Goal: Task Accomplishment & Management: Use online tool/utility

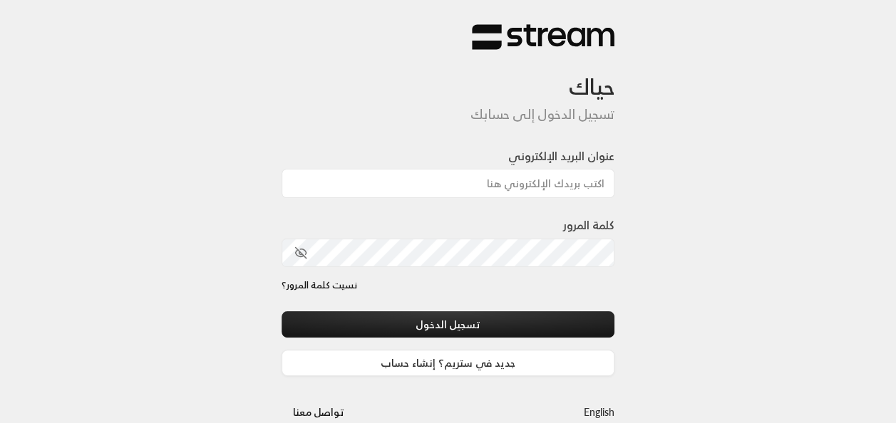
type input "[EMAIL_ADDRESS][DOMAIN_NAME]"
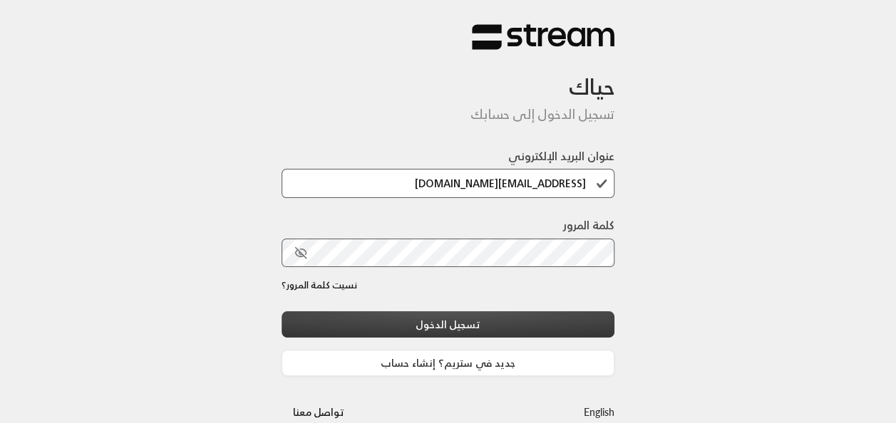
click at [488, 319] on button "تسجيل الدخول" at bounding box center [449, 325] width 334 height 26
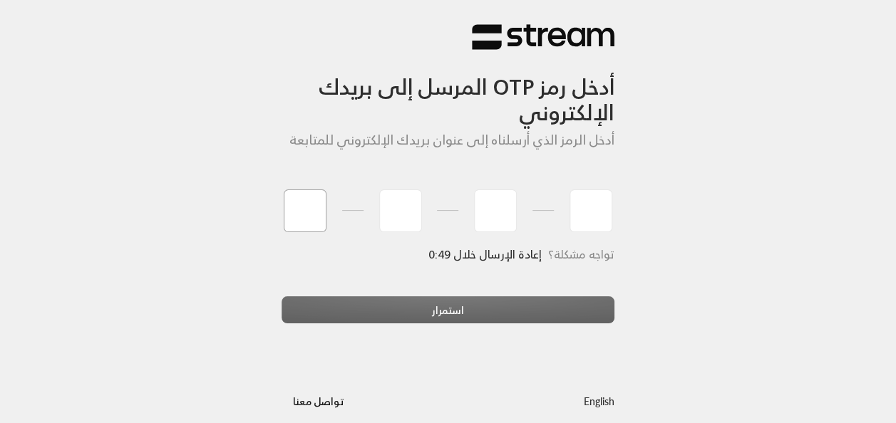
type input "0"
type input "3"
type input "2"
type input "9"
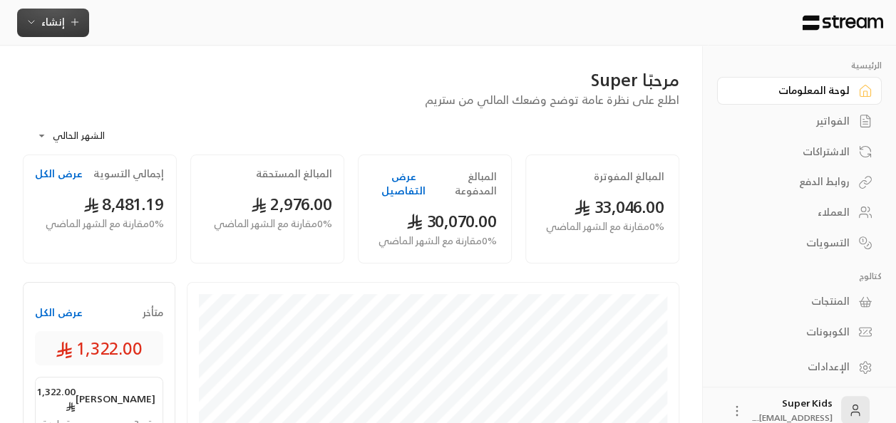
click at [63, 23] on span "إنشاء" at bounding box center [53, 22] width 55 height 18
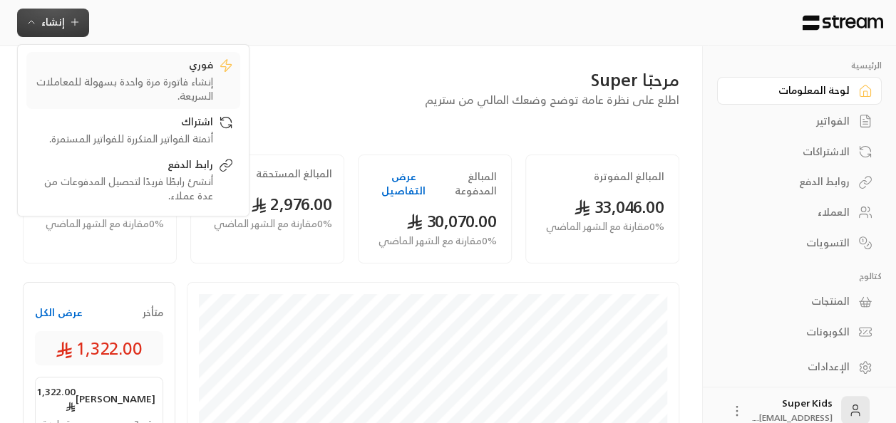
click at [163, 85] on div "إنشاء فاتورة مرة واحدة بسهولة للمعاملات السريعة." at bounding box center [124, 89] width 180 height 29
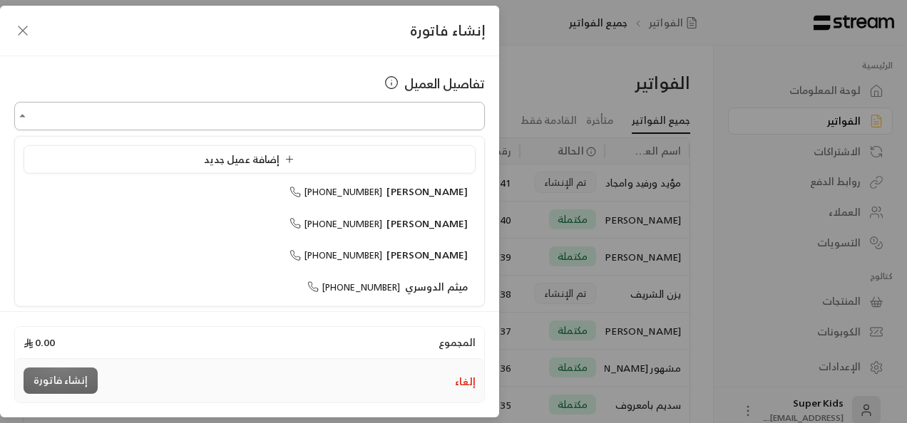
click at [439, 127] on input "اختر العميل" at bounding box center [249, 116] width 470 height 25
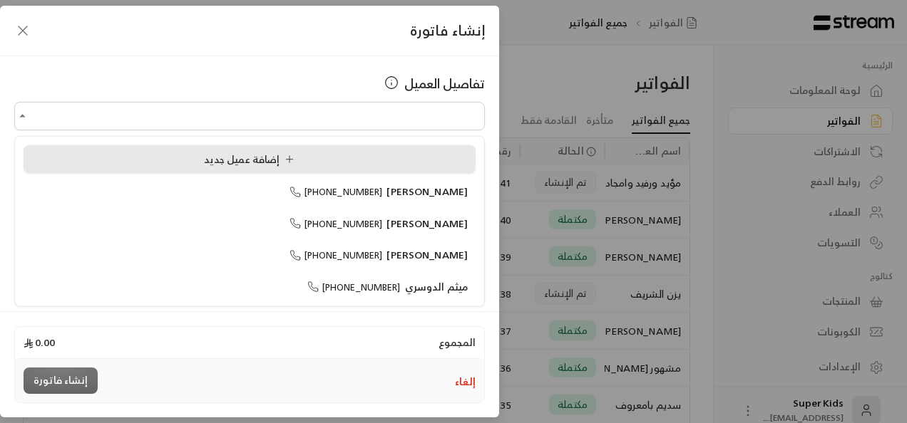
click at [343, 160] on div "إضافة عميل جديد" at bounding box center [249, 159] width 436 height 15
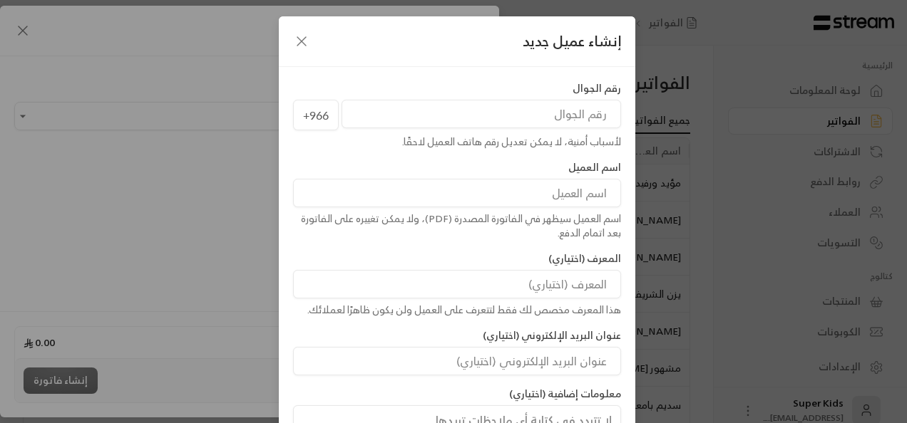
click at [567, 212] on div "اسم العميل سيظهر في الفاتورة المصدرة (PDF)، ولا يمكن تغييره على الفاتورة بعد ات…" at bounding box center [457, 226] width 328 height 29
click at [572, 204] on input at bounding box center [457, 193] width 328 height 29
type input "l"
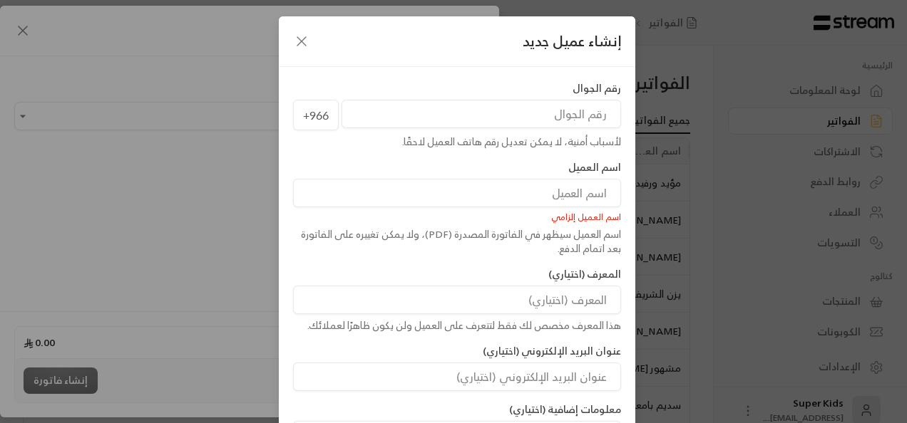
click at [572, 204] on input at bounding box center [457, 193] width 328 height 29
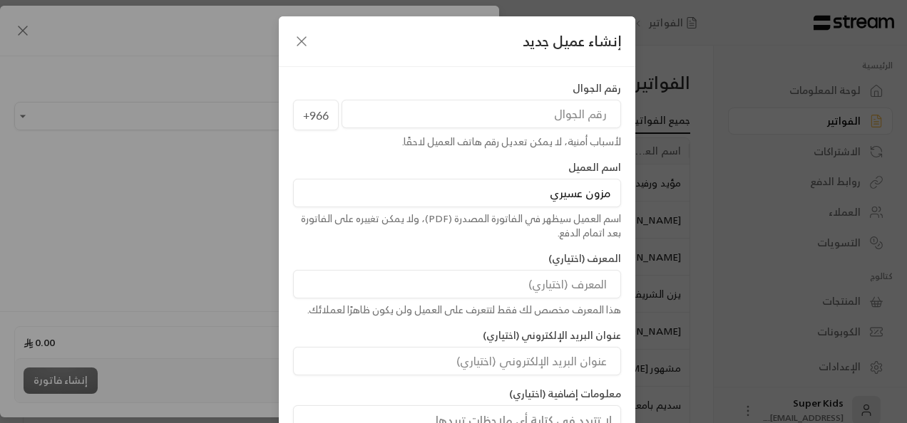
type input "مزون عسيري"
click at [583, 113] on input "tel" at bounding box center [480, 114] width 279 height 29
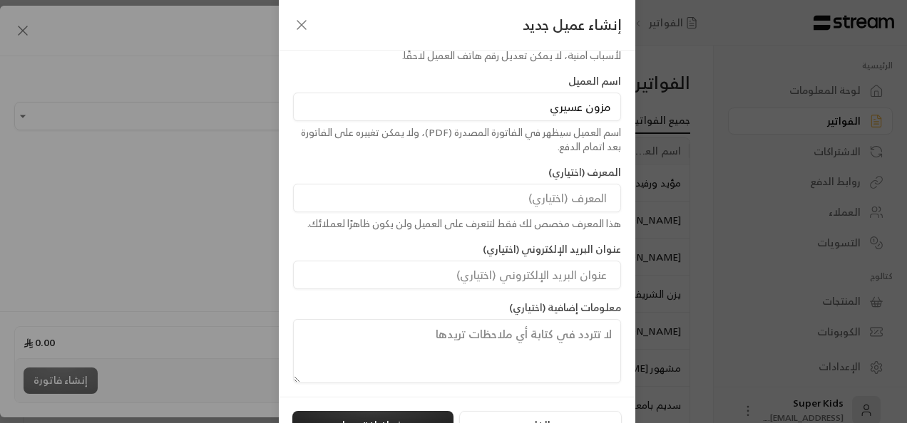
scroll to position [115, 0]
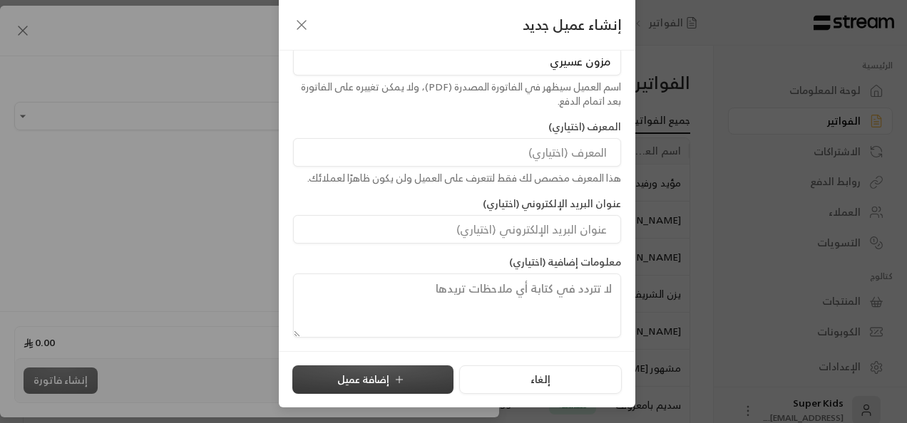
type input "567488499"
click at [397, 374] on icon "submit" at bounding box center [399, 379] width 11 height 11
type input "**********"
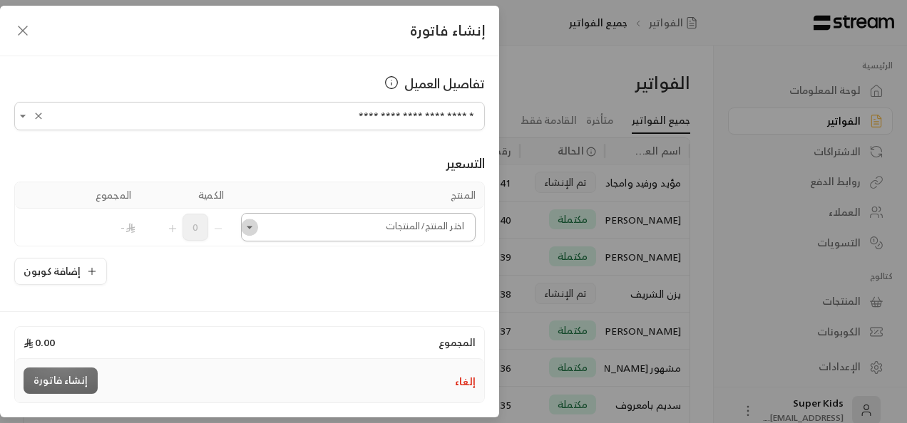
click at [257, 233] on icon "Open" at bounding box center [249, 227] width 14 height 14
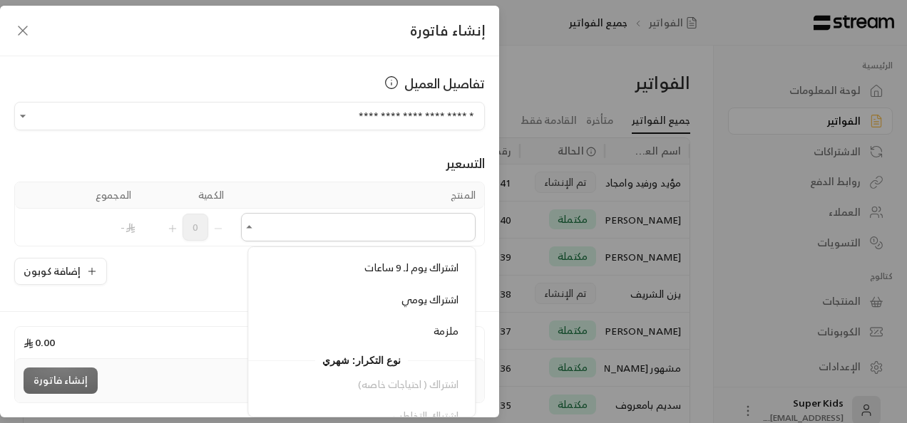
scroll to position [184, 0]
click at [396, 317] on li "ملزمة" at bounding box center [362, 331] width 210 height 28
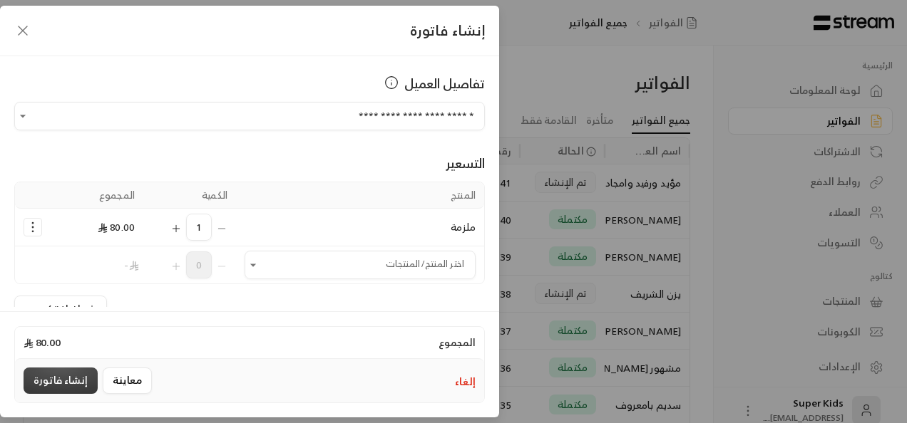
click at [68, 376] on button "إنشاء فاتورة" at bounding box center [61, 381] width 74 height 26
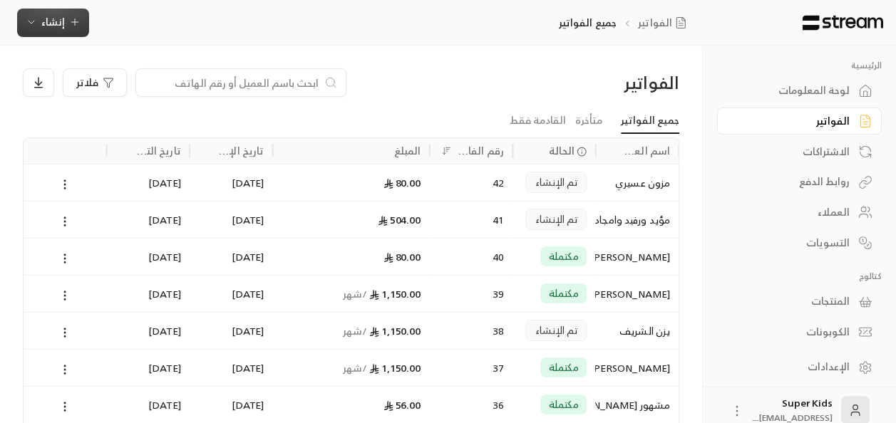
click at [59, 31] on button "إنشاء" at bounding box center [53, 23] width 72 height 29
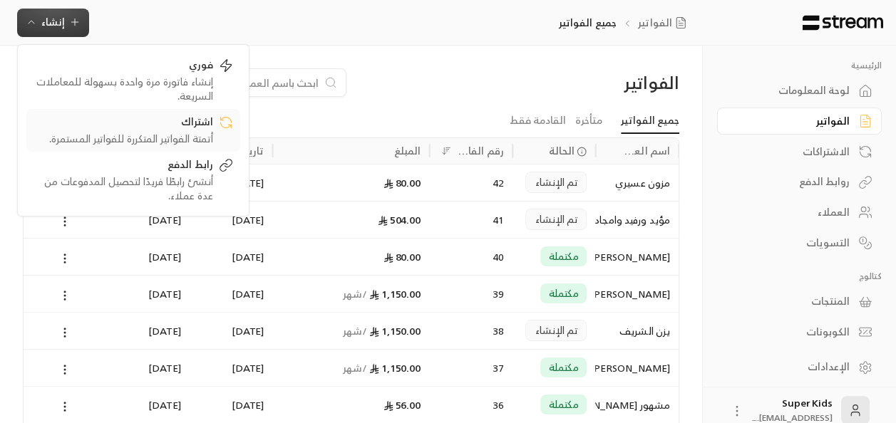
click at [197, 137] on div "أتمتة الفواتير المتكررة للفواتير المستمرة." at bounding box center [124, 139] width 180 height 14
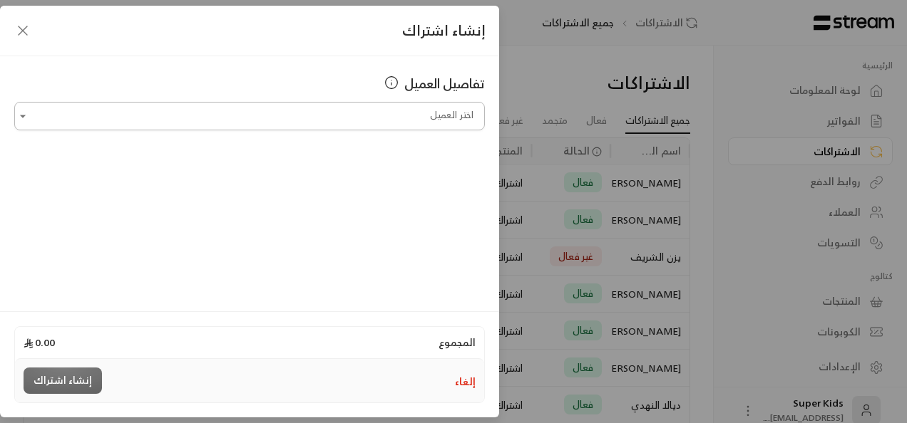
click at [415, 111] on input "اختر العميل" at bounding box center [249, 116] width 470 height 25
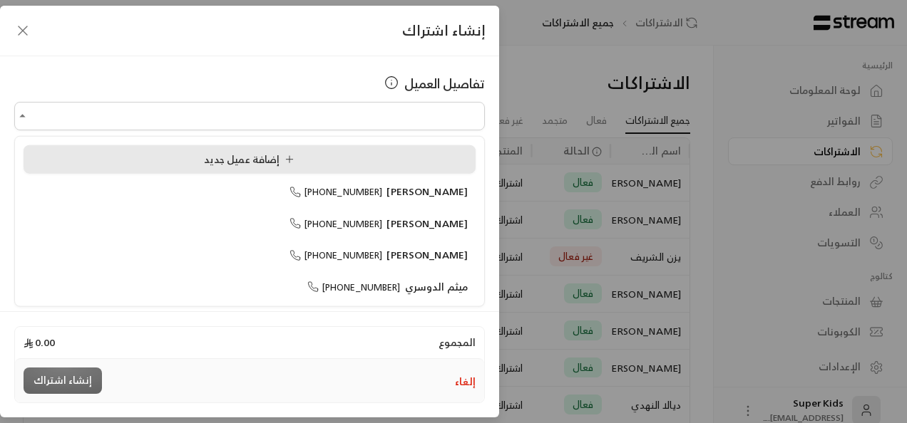
click at [326, 153] on div "إضافة عميل جديد" at bounding box center [249, 159] width 436 height 15
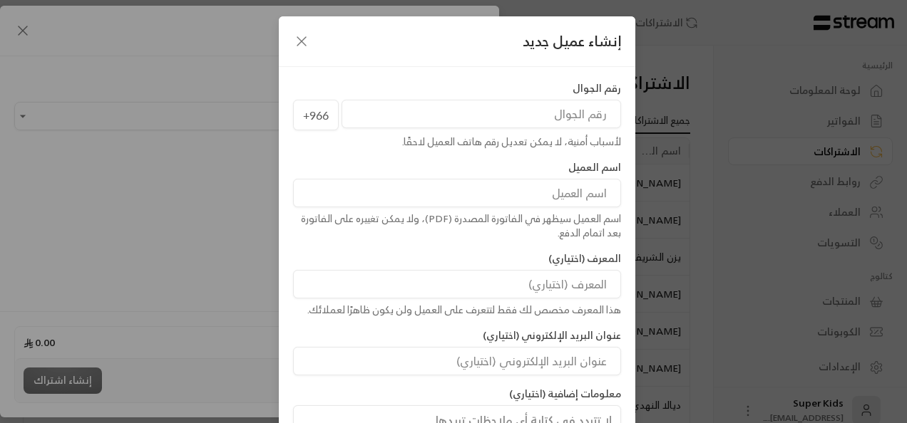
click at [545, 199] on input at bounding box center [457, 193] width 328 height 29
type input "[PERSON_NAME]"
click at [454, 252] on div "المعرف (اختياري) هذا المعرف مخصص لك فقط لتتعرف على العميل ولن يكون ظاهرًا لعملا…" at bounding box center [457, 285] width 342 height 66
click at [570, 113] on input "tel" at bounding box center [480, 114] width 279 height 29
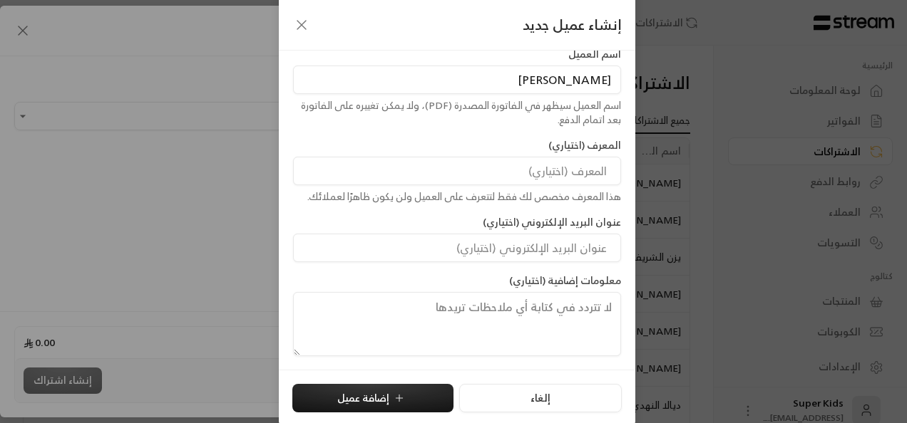
scroll to position [115, 0]
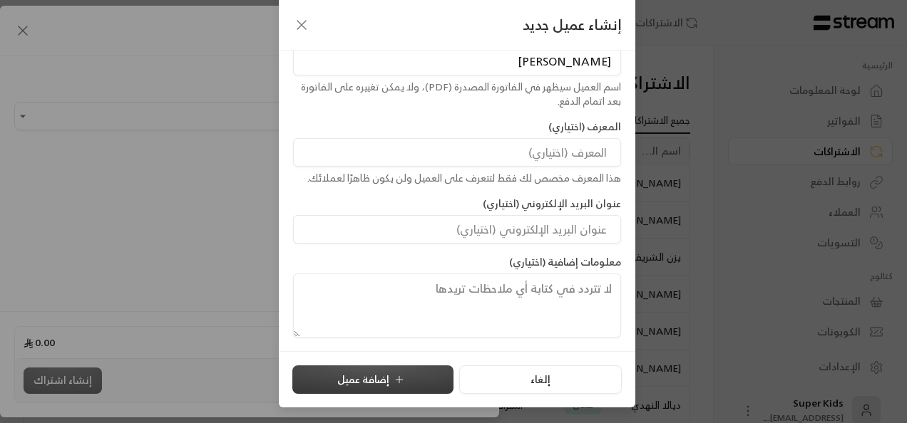
type input "560491101"
click at [400, 376] on icon "submit" at bounding box center [399, 379] width 11 height 11
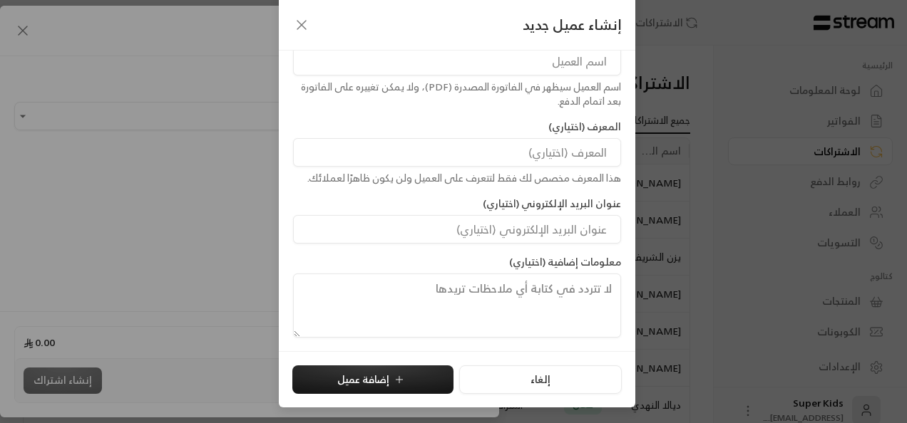
type input "**********"
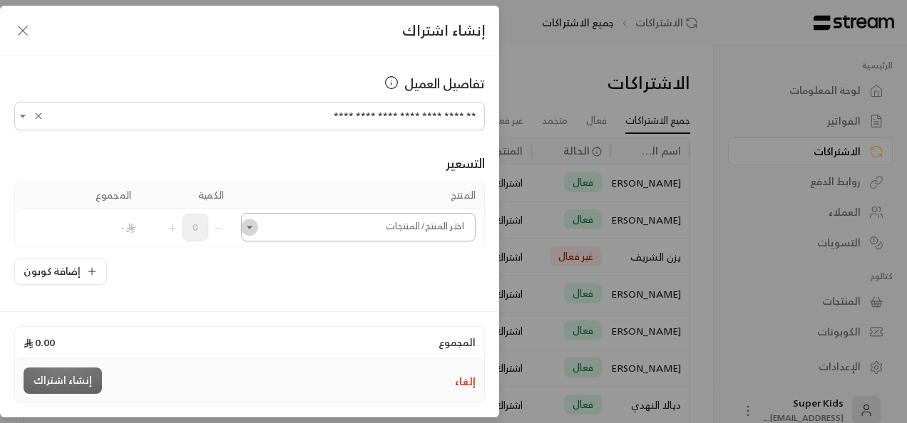
click at [257, 225] on icon "Open" at bounding box center [249, 227] width 14 height 14
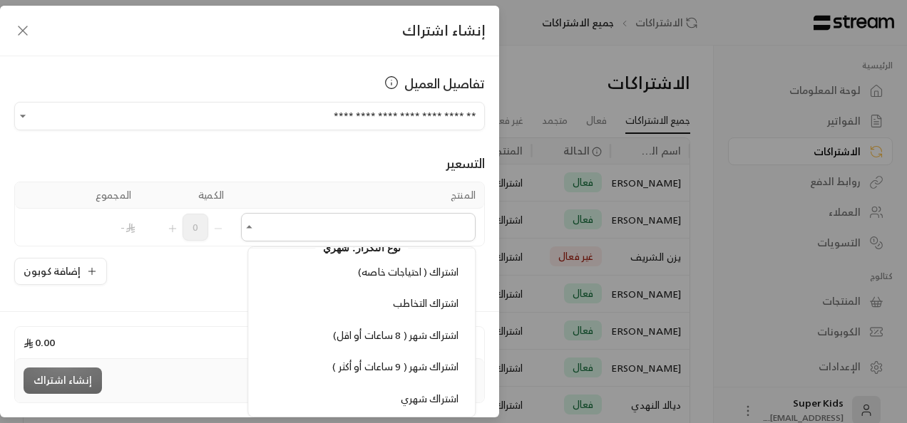
scroll to position [301, 0]
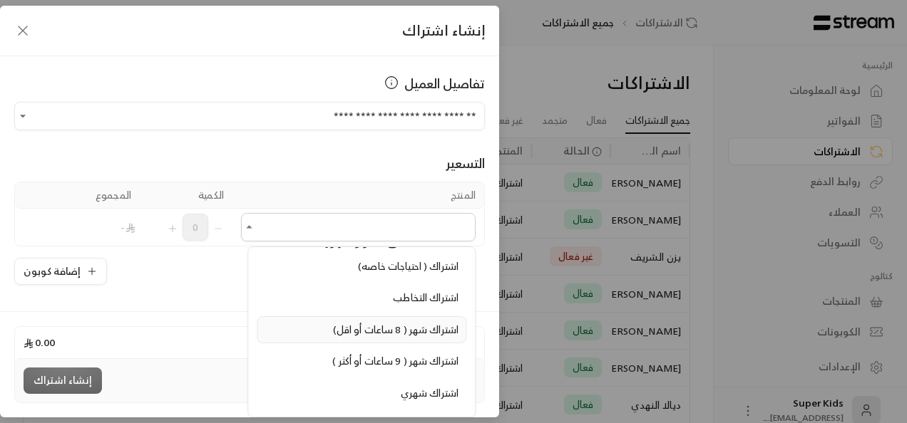
click at [428, 321] on span "اشتراك شهر ( 8 ساعات أو اقل)" at bounding box center [395, 330] width 125 height 18
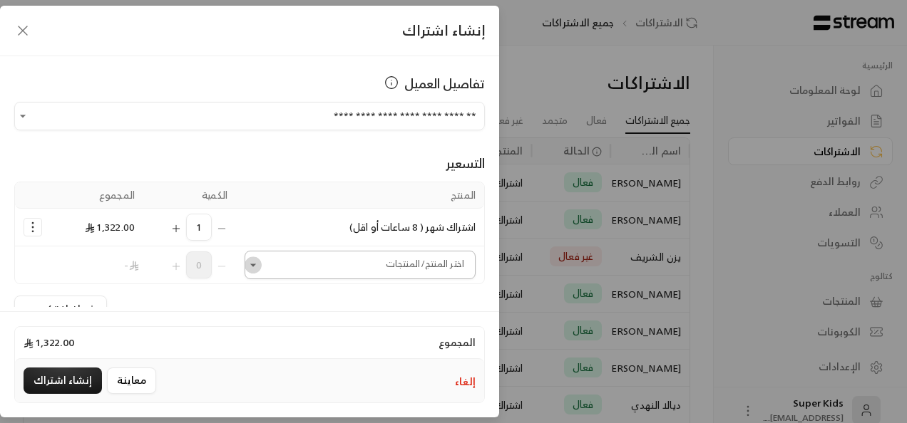
click at [260, 267] on icon "Open" at bounding box center [253, 265] width 14 height 14
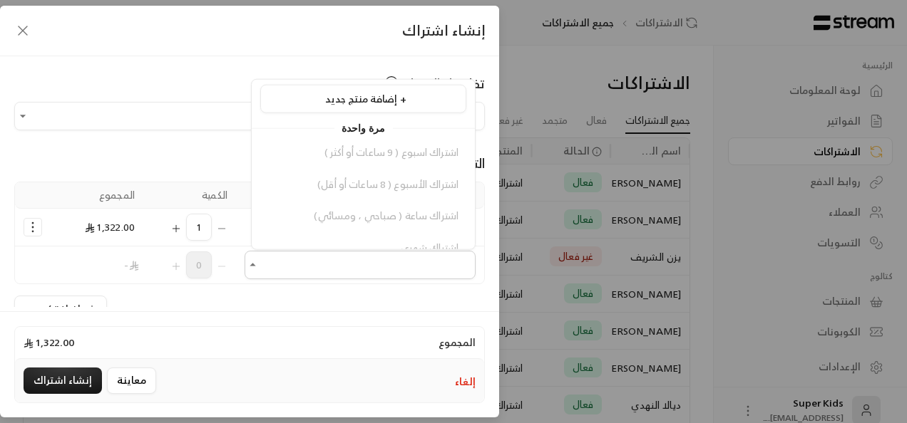
scroll to position [0, 0]
click at [74, 380] on button "إنشاء اشتراك" at bounding box center [63, 381] width 78 height 26
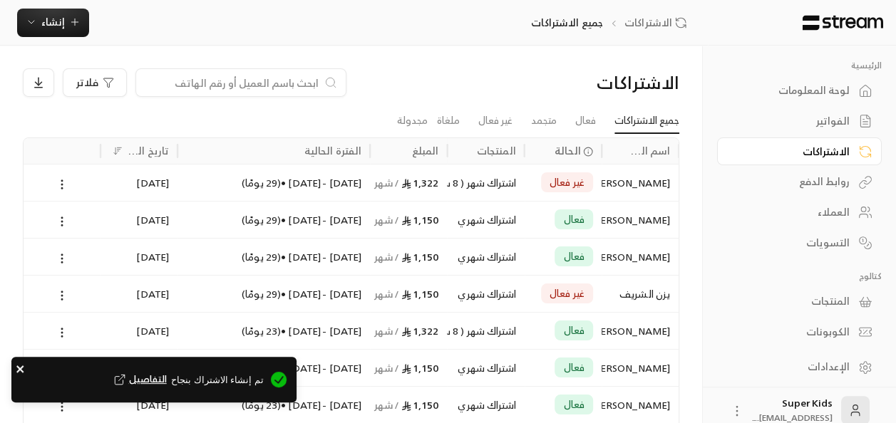
click at [21, 368] on icon "close" at bounding box center [19, 369] width 7 height 7
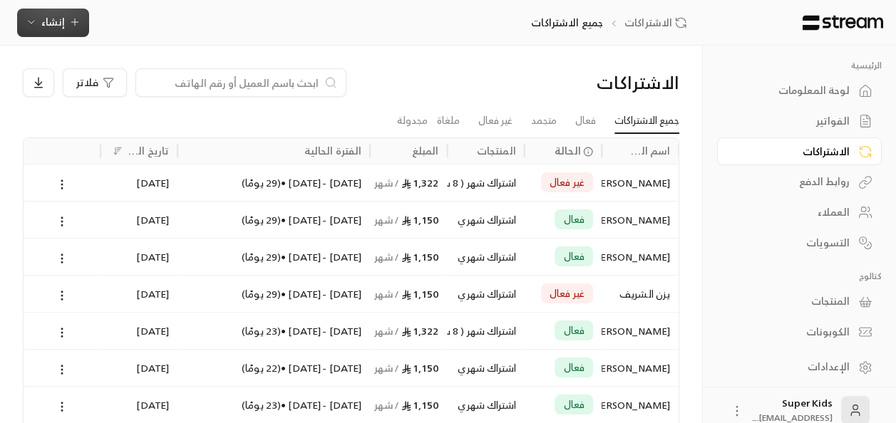
click at [55, 23] on span "إنشاء" at bounding box center [53, 22] width 24 height 18
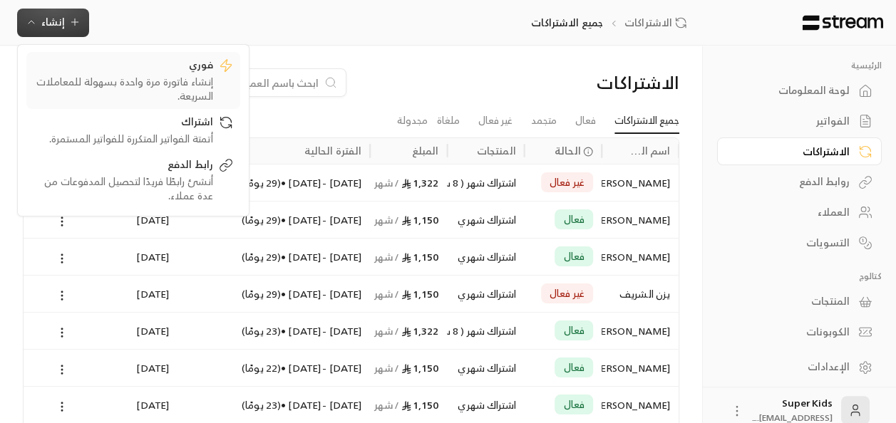
click at [144, 78] on div "إنشاء فاتورة مرة واحدة بسهولة للمعاملات السريعة." at bounding box center [124, 89] width 180 height 29
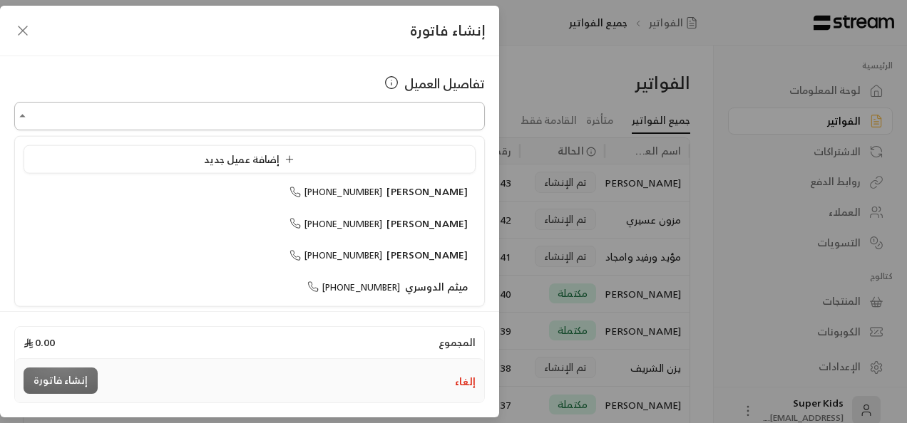
click at [402, 115] on input "اختر العميل" at bounding box center [249, 116] width 470 height 25
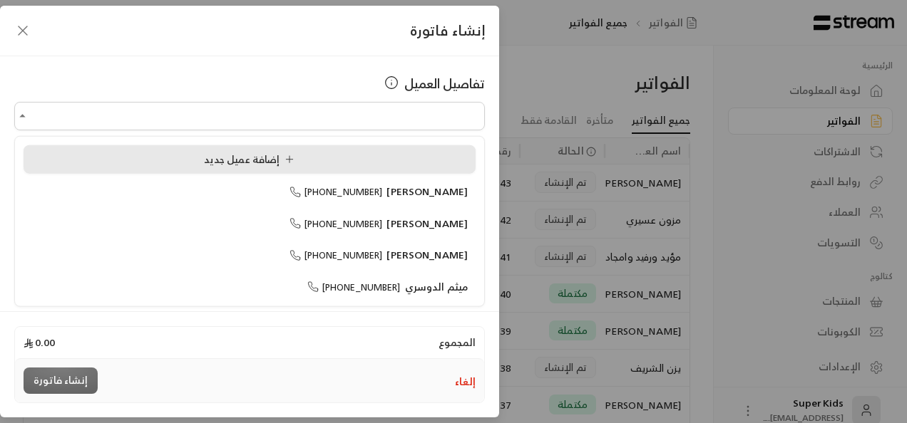
click at [346, 160] on div "إضافة عميل جديد" at bounding box center [249, 159] width 436 height 15
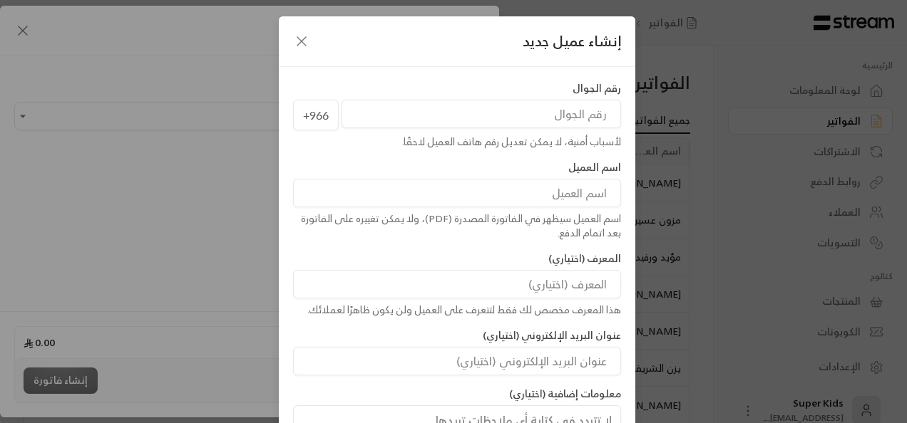
paste input "501487376"
type input "501487376"
click at [545, 195] on input at bounding box center [457, 193] width 328 height 29
drag, startPoint x: 597, startPoint y: 192, endPoint x: 619, endPoint y: 198, distance: 22.3
click at [619, 198] on input "[PERSON_NAME]" at bounding box center [457, 193] width 328 height 29
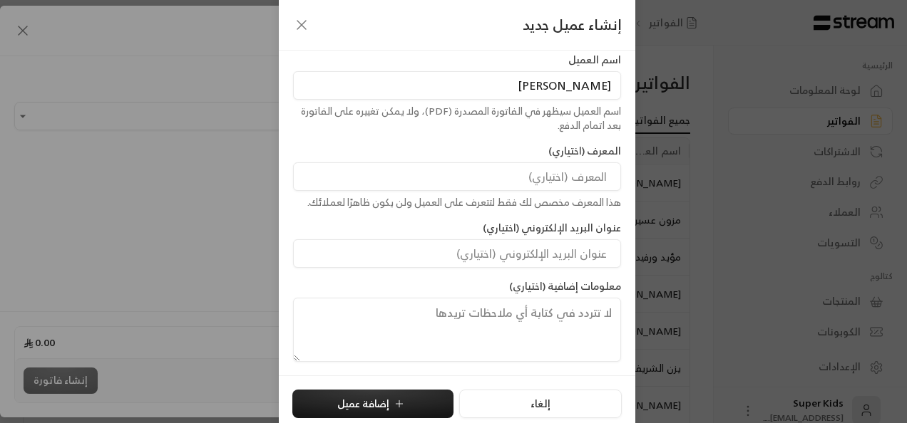
scroll to position [115, 0]
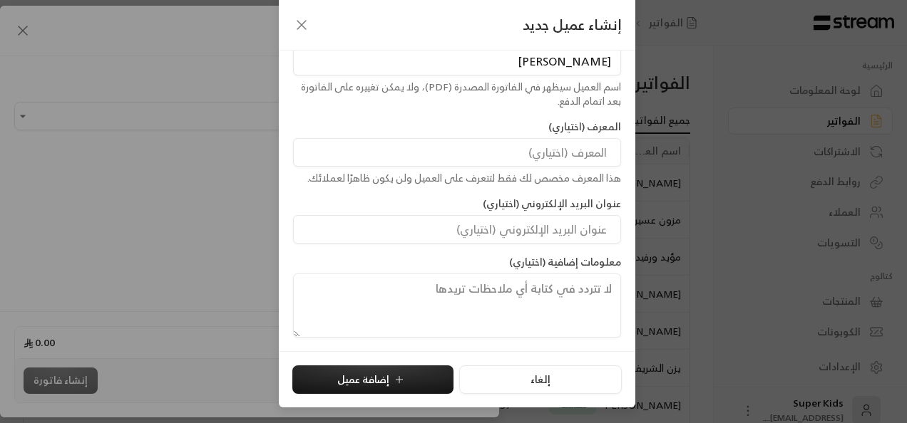
type input "[PERSON_NAME]"
click at [405, 382] on icon "submit" at bounding box center [399, 379] width 11 height 11
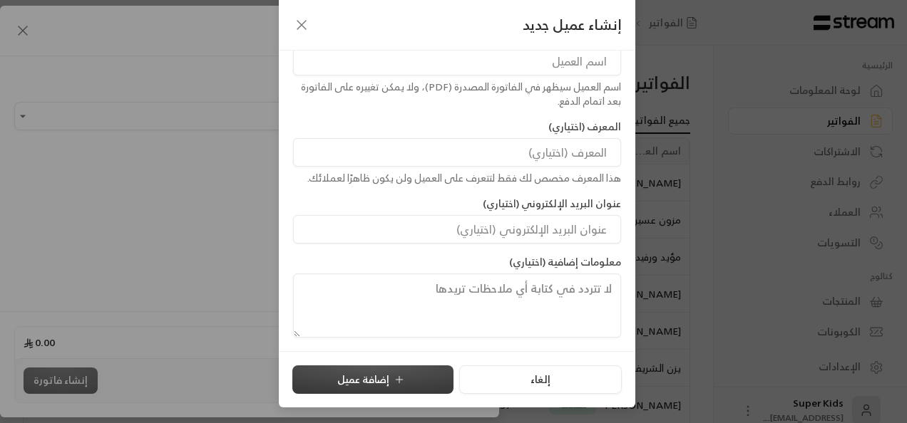
type input "**********"
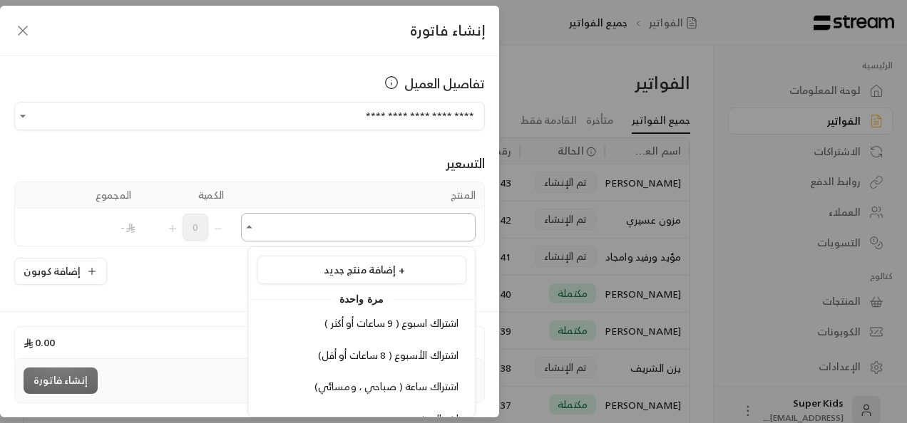
click at [254, 235] on input "اختر العميل" at bounding box center [358, 227] width 235 height 25
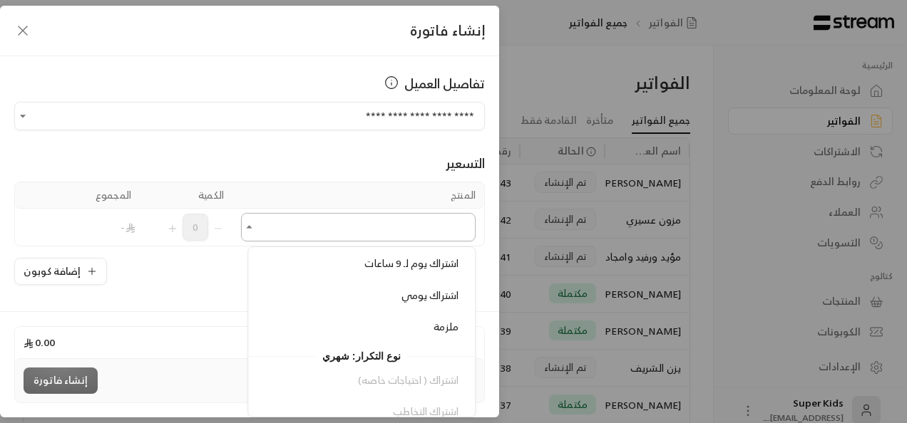
scroll to position [191, 0]
click at [452, 324] on span "ملزمة" at bounding box center [446, 323] width 25 height 18
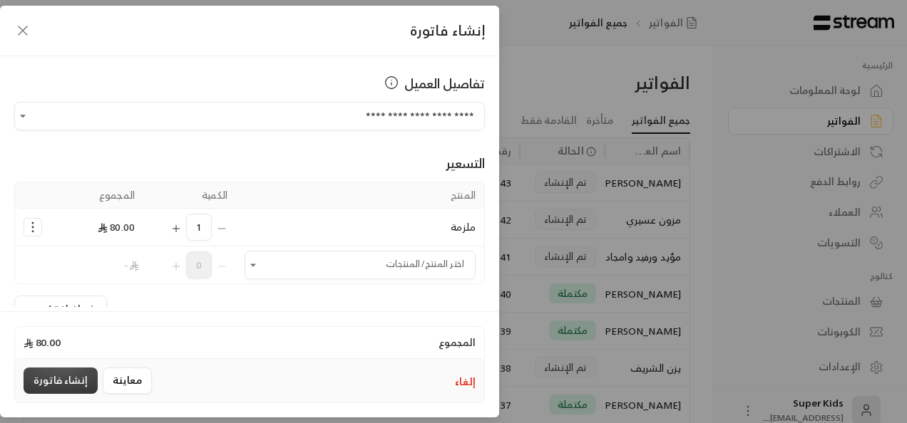
click at [76, 379] on button "إنشاء فاتورة" at bounding box center [61, 381] width 74 height 26
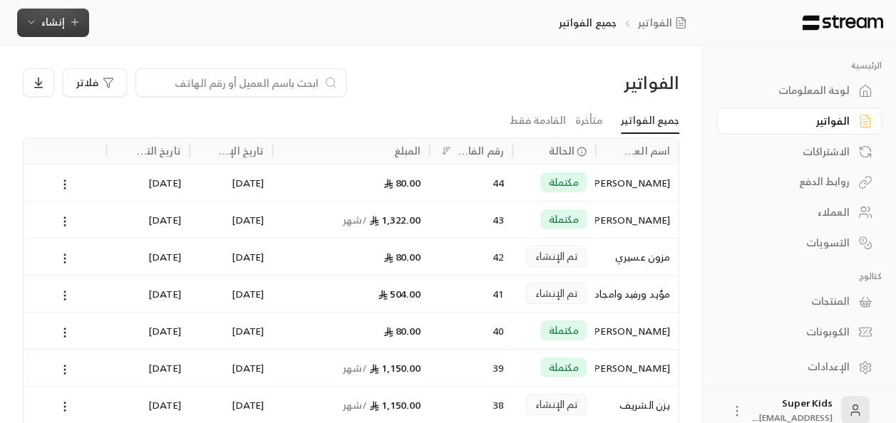
click at [55, 25] on span "إنشاء" at bounding box center [53, 22] width 24 height 18
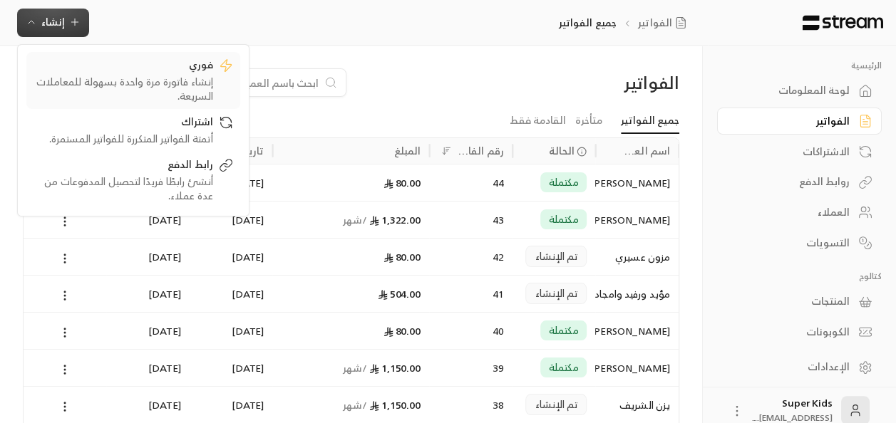
click at [168, 75] on div "إنشاء فاتورة مرة واحدة بسهولة للمعاملات السريعة." at bounding box center [124, 89] width 180 height 29
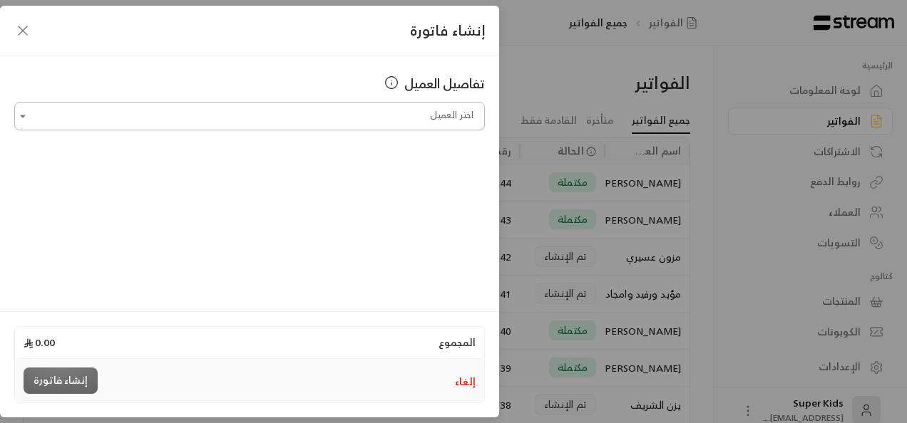
click at [419, 114] on input "اختر العميل" at bounding box center [249, 116] width 470 height 25
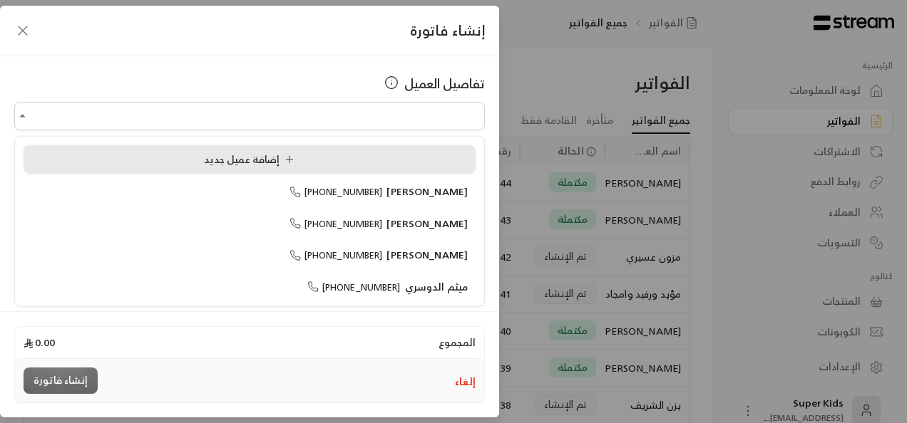
click at [261, 159] on span "إضافة عميل جديد" at bounding box center [252, 159] width 96 height 18
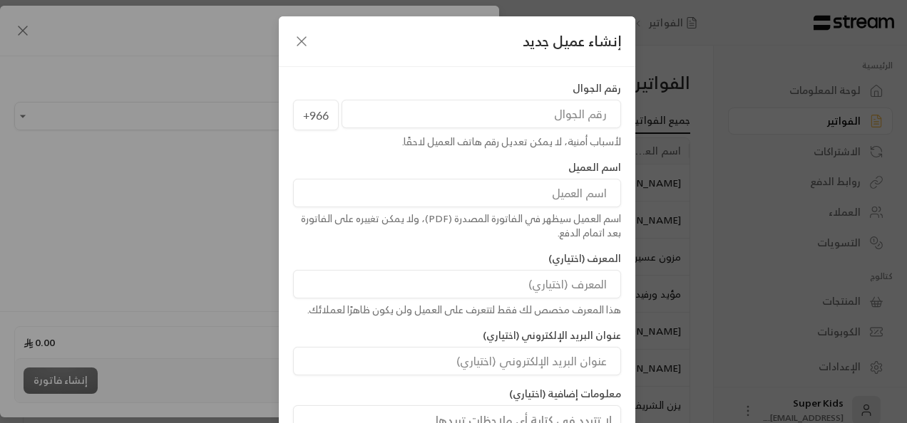
click at [585, 113] on input "tel" at bounding box center [480, 114] width 279 height 29
click at [579, 118] on input "tel" at bounding box center [480, 114] width 279 height 29
click at [529, 115] on input "tel" at bounding box center [480, 114] width 279 height 29
click at [304, 37] on icon "button" at bounding box center [301, 41] width 17 height 17
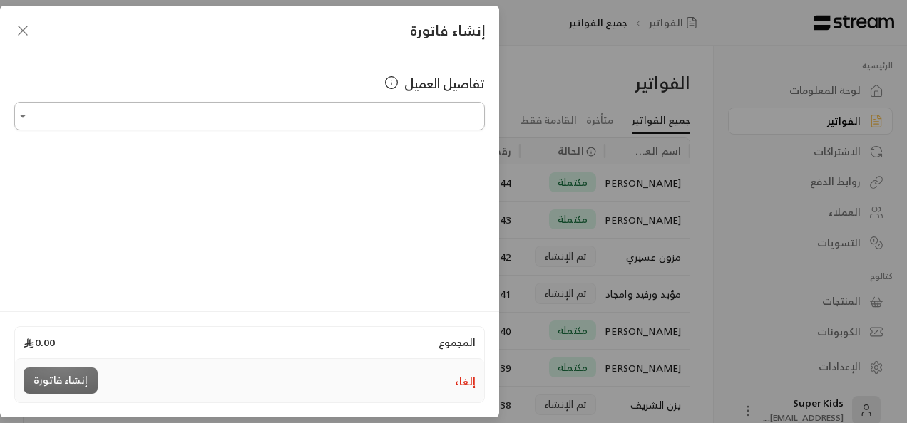
click at [24, 114] on icon "Open" at bounding box center [23, 116] width 14 height 14
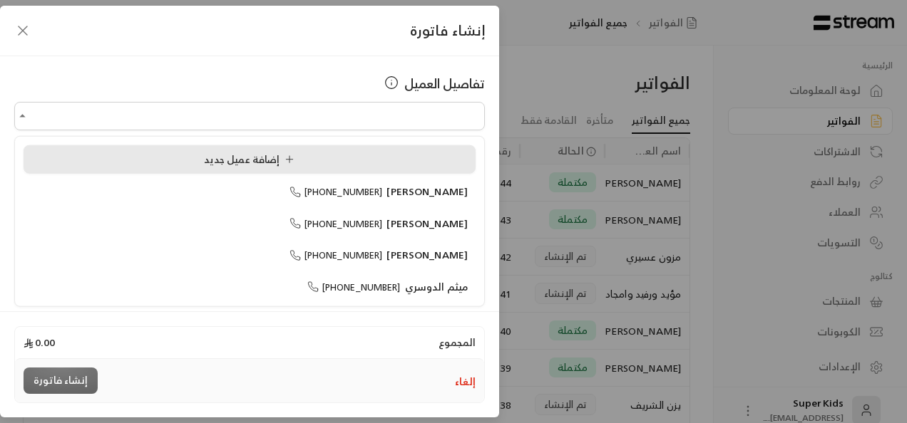
click at [205, 160] on span "إضافة عميل جديد" at bounding box center [250, 159] width 101 height 16
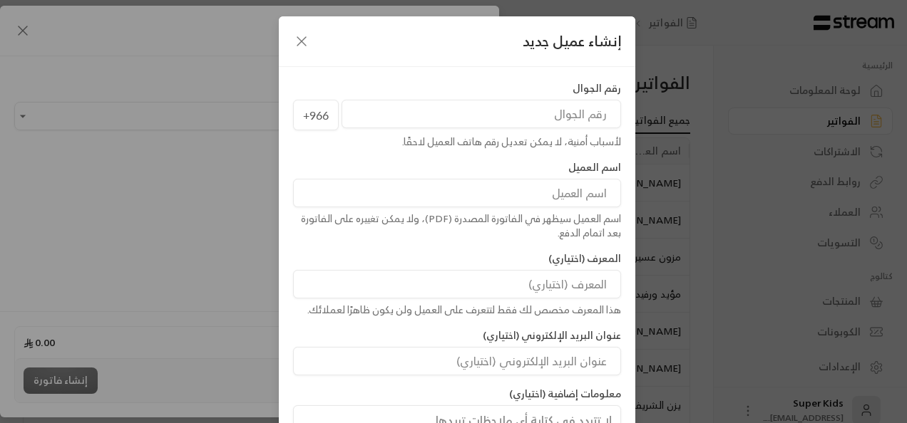
click at [582, 117] on input "tel" at bounding box center [480, 114] width 279 height 29
click at [307, 42] on icon "button" at bounding box center [301, 41] width 17 height 17
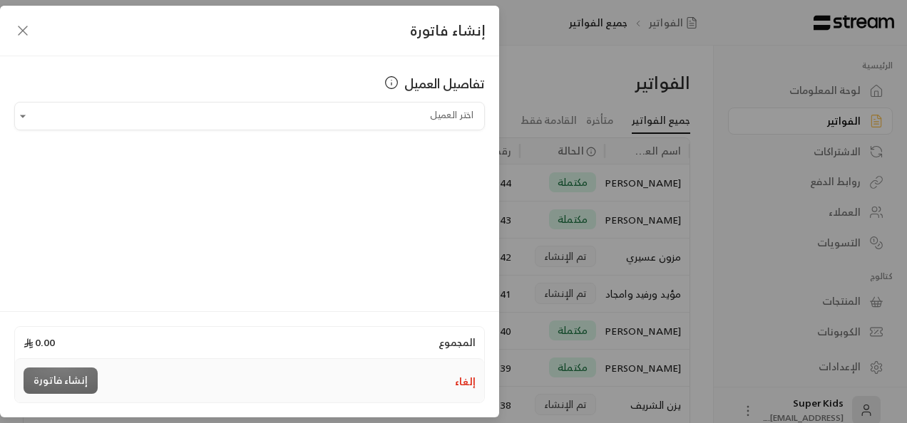
click at [20, 36] on icon "button" at bounding box center [22, 30] width 17 height 17
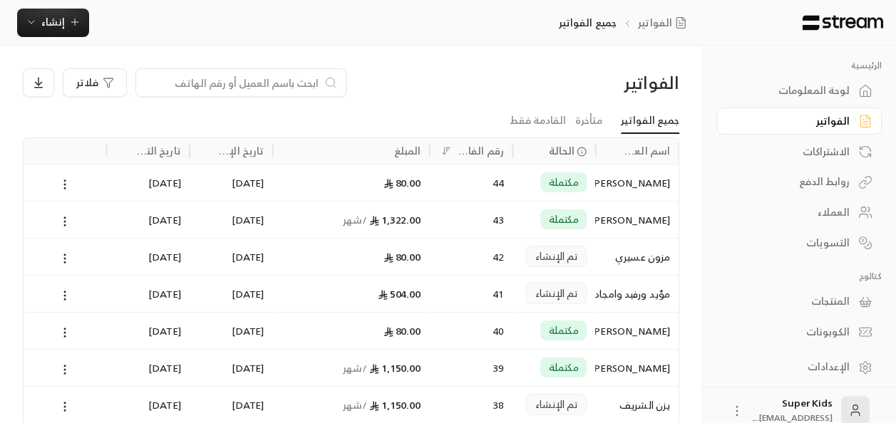
click at [625, 221] on div "[PERSON_NAME]" at bounding box center [637, 220] width 66 height 36
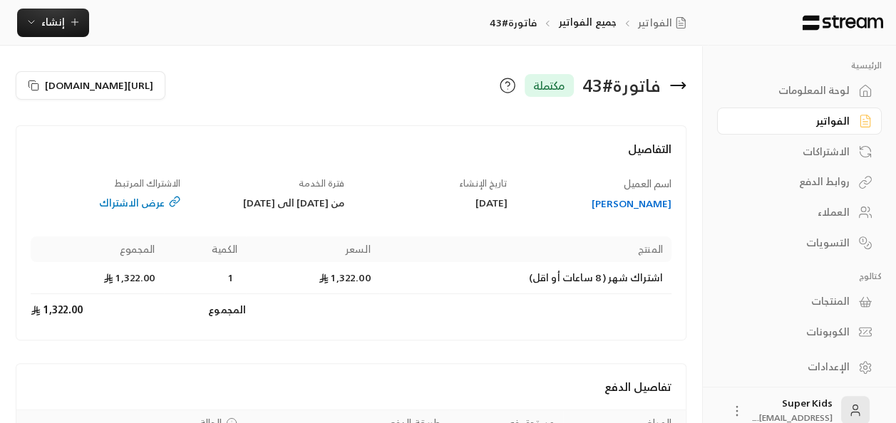
click at [680, 82] on icon at bounding box center [677, 85] width 17 height 17
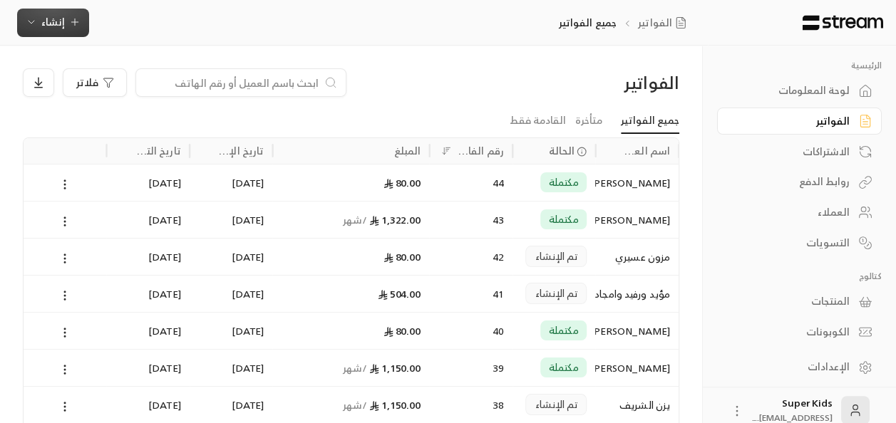
click at [76, 23] on icon "button" at bounding box center [74, 21] width 11 height 11
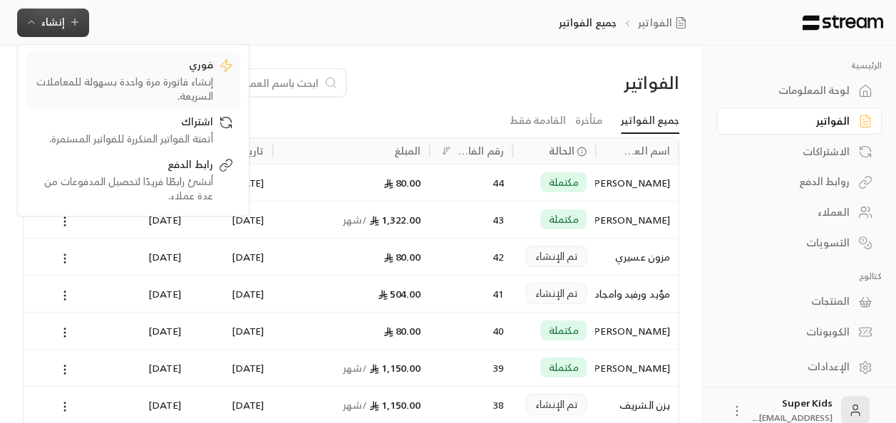
click at [186, 78] on div "إنشاء فاتورة مرة واحدة بسهولة للمعاملات السريعة." at bounding box center [124, 89] width 180 height 29
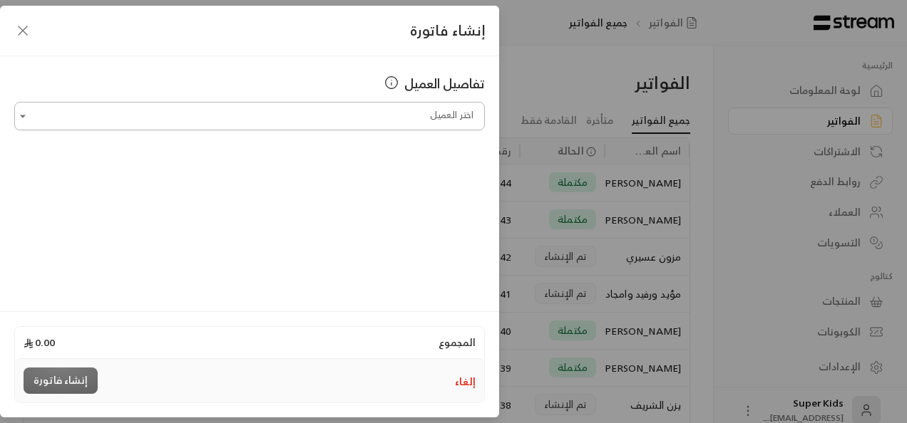
click at [314, 128] on input "اختر العميل" at bounding box center [249, 116] width 470 height 25
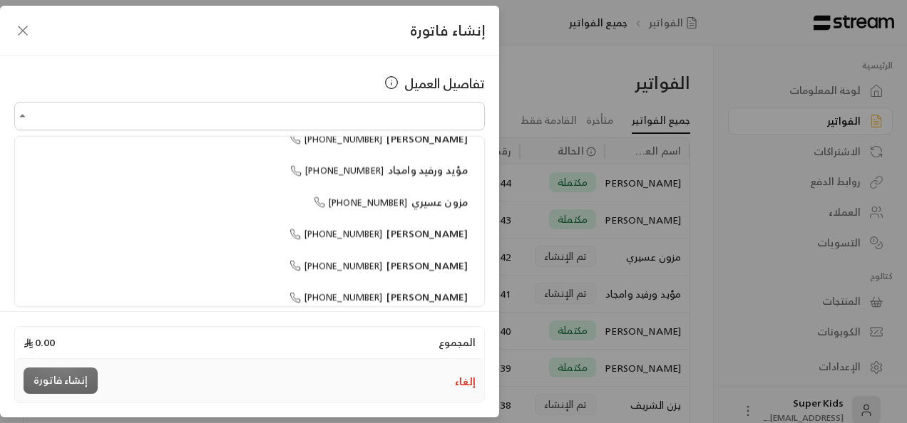
scroll to position [285, 0]
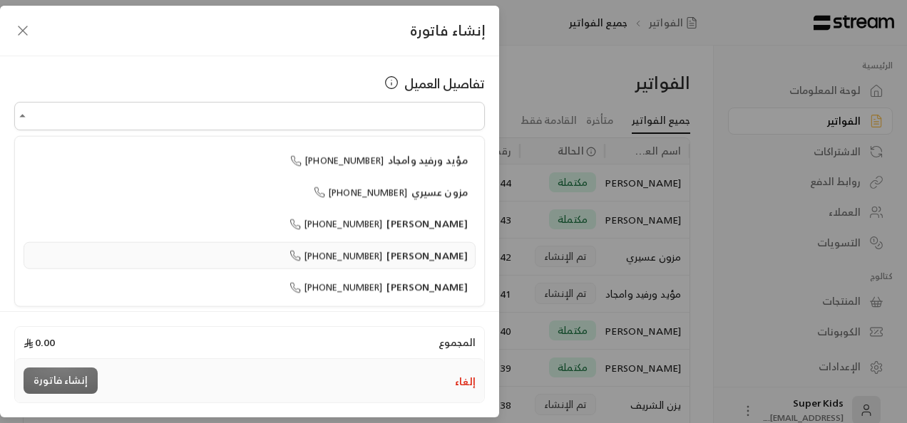
click at [432, 250] on span "[PERSON_NAME]" at bounding box center [426, 255] width 81 height 18
type input "**********"
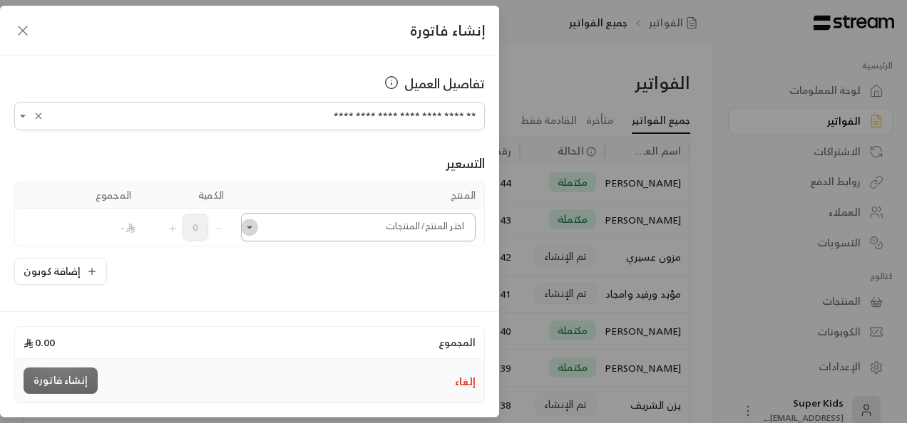
click at [258, 227] on button "Open" at bounding box center [249, 227] width 17 height 17
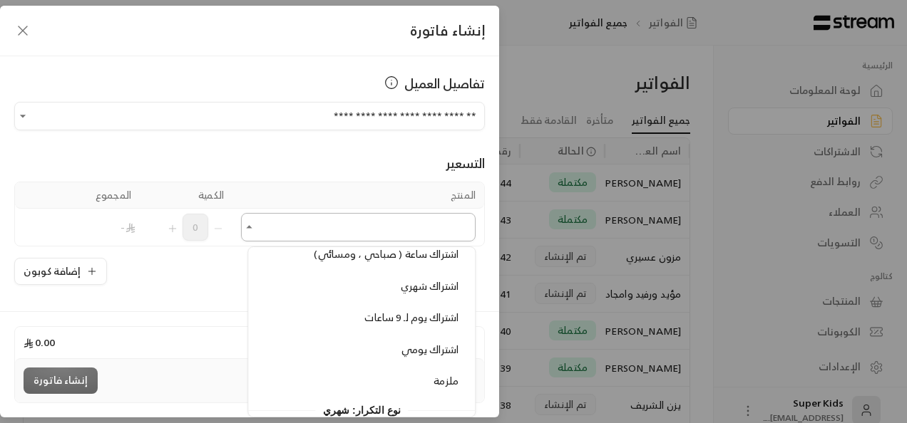
scroll to position [133, 0]
click at [449, 375] on span "ملزمة" at bounding box center [446, 381] width 25 height 18
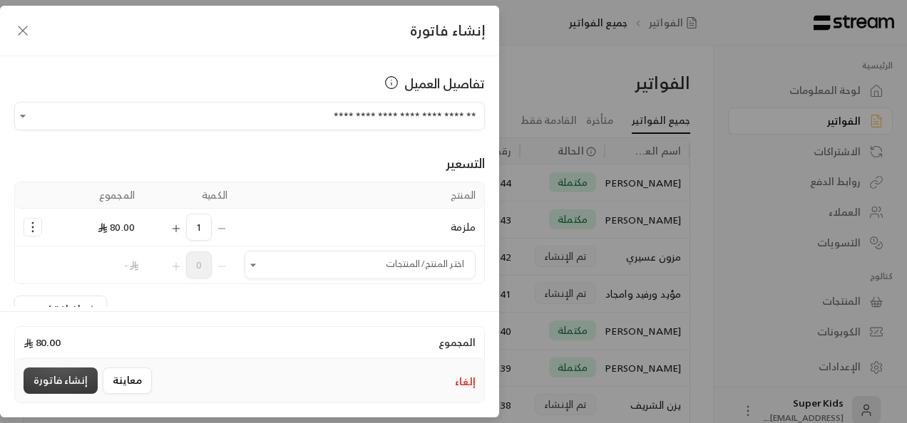
click at [65, 386] on button "إنشاء فاتورة" at bounding box center [61, 381] width 74 height 26
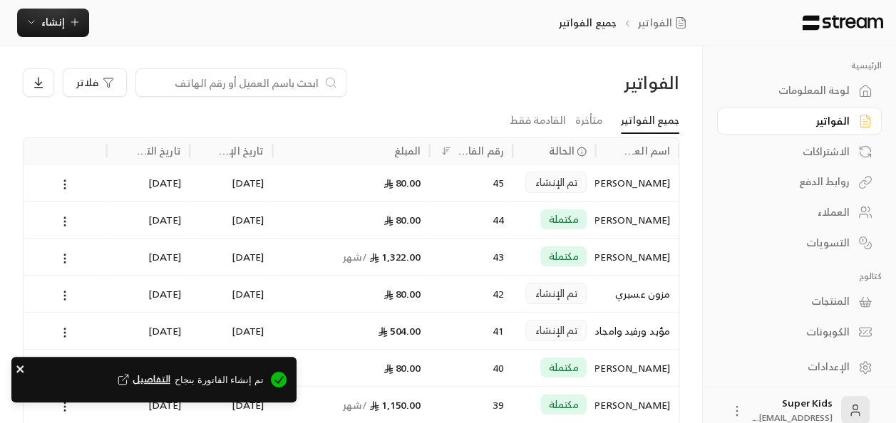
click at [19, 368] on icon "close" at bounding box center [21, 369] width 10 height 11
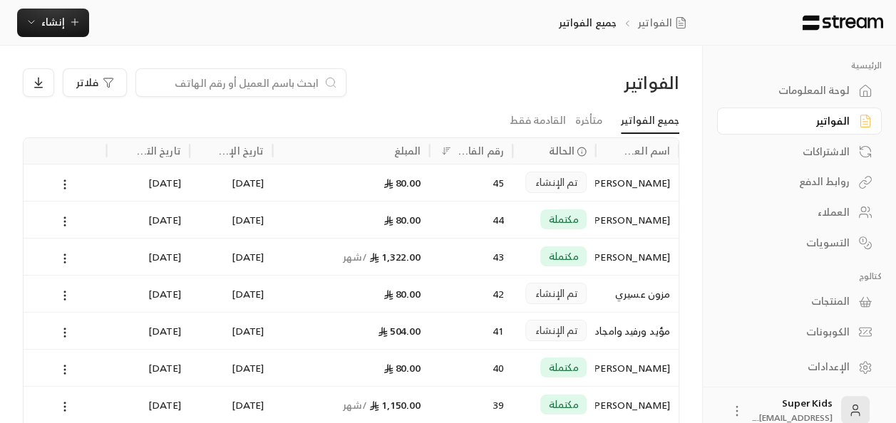
click at [834, 89] on div "لوحة المعلومات" at bounding box center [792, 90] width 115 height 14
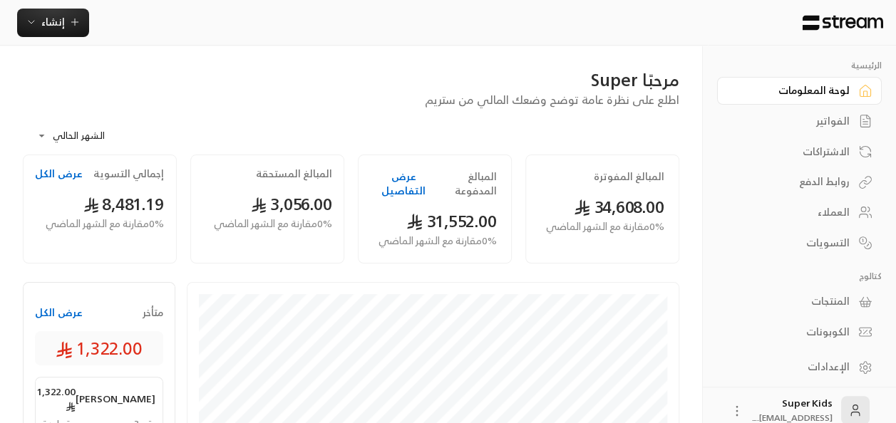
click at [853, 295] on link "المنتجات" at bounding box center [799, 302] width 165 height 28
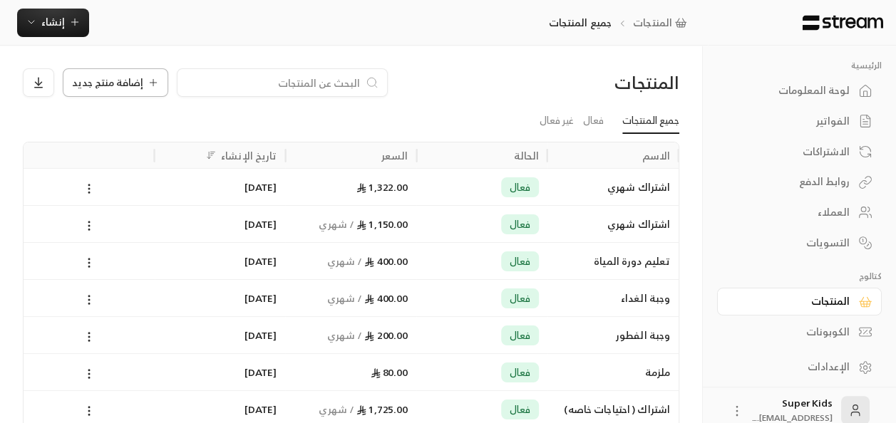
click at [104, 86] on span "إضافة منتج جديد" at bounding box center [107, 83] width 71 height 10
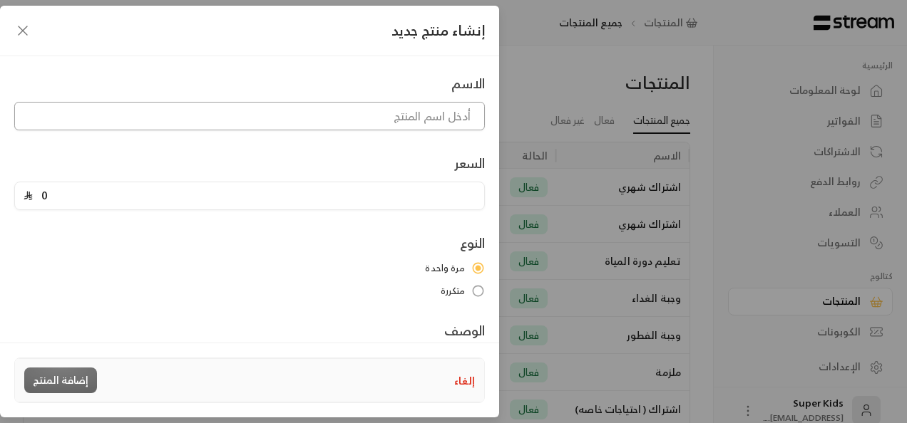
click at [441, 117] on input at bounding box center [249, 116] width 470 height 29
type input "تقيم تخاطب"
click at [277, 195] on input "0" at bounding box center [254, 195] width 443 height 27
type input "99"
click at [68, 376] on button "إضافة المنتج" at bounding box center [60, 381] width 73 height 26
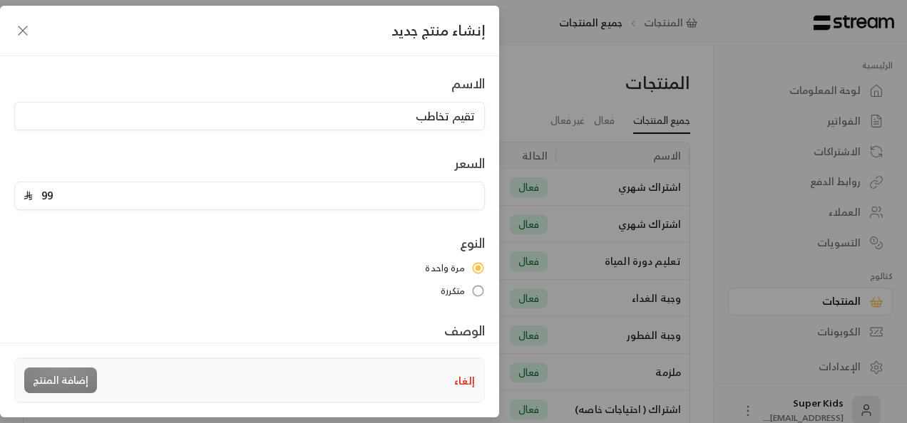
type input "0"
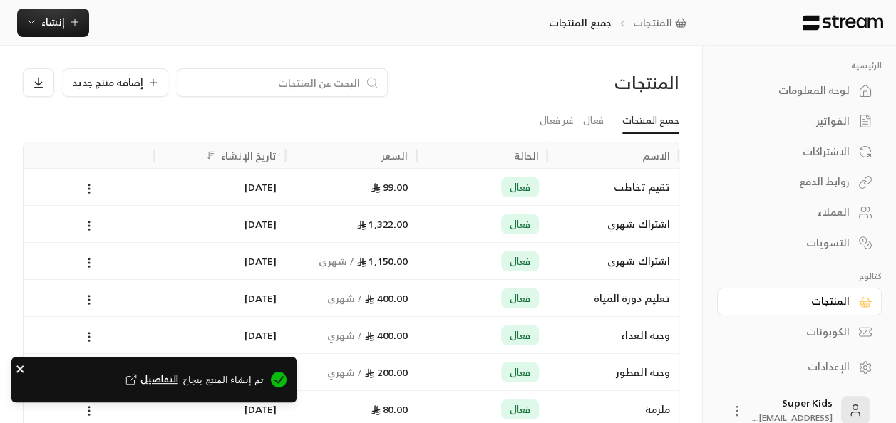
click at [16, 366] on icon "close" at bounding box center [21, 369] width 10 height 11
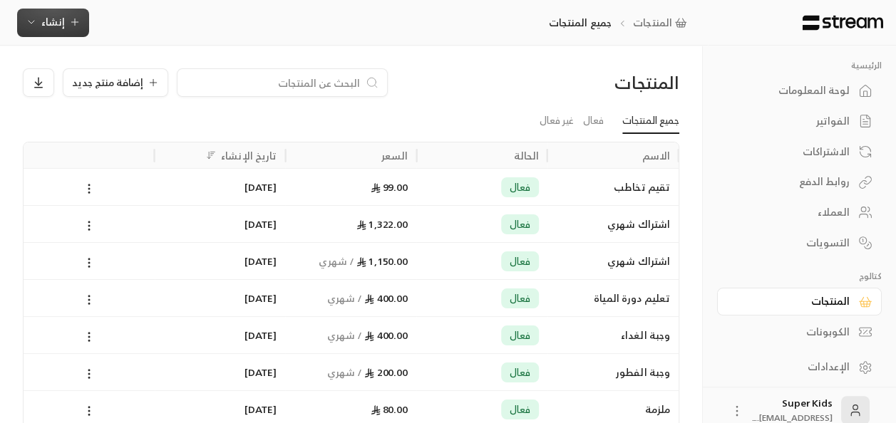
click at [56, 26] on span "إنشاء" at bounding box center [53, 22] width 24 height 18
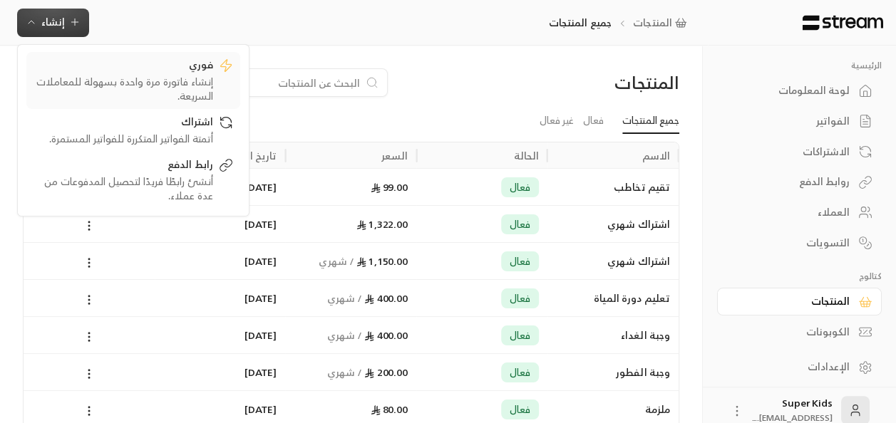
click at [175, 71] on div "فوري" at bounding box center [124, 66] width 180 height 17
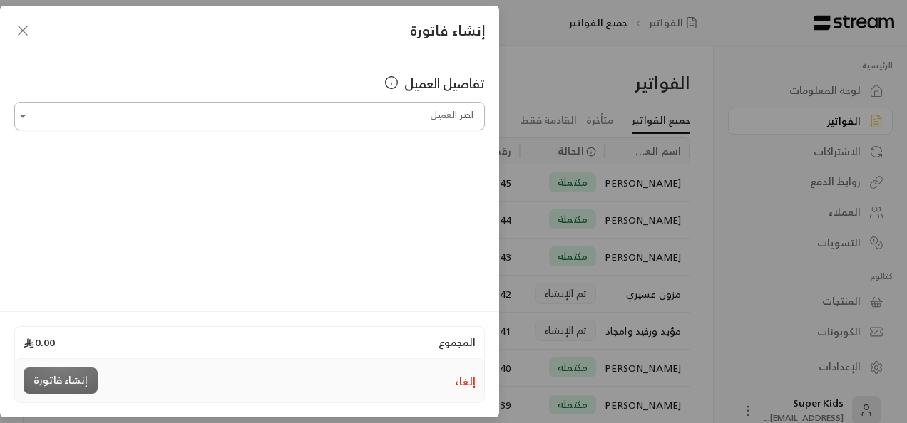
click at [403, 108] on input "اختر العميل" at bounding box center [249, 116] width 470 height 25
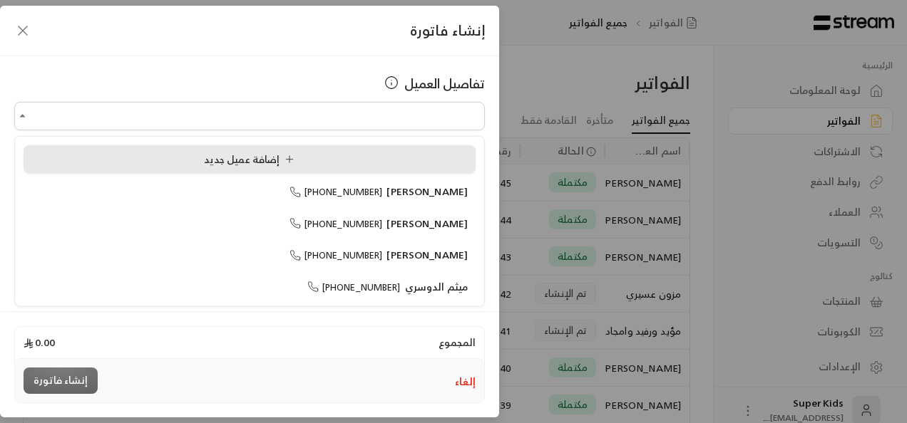
click at [325, 153] on div "إضافة عميل جديد" at bounding box center [249, 159] width 436 height 15
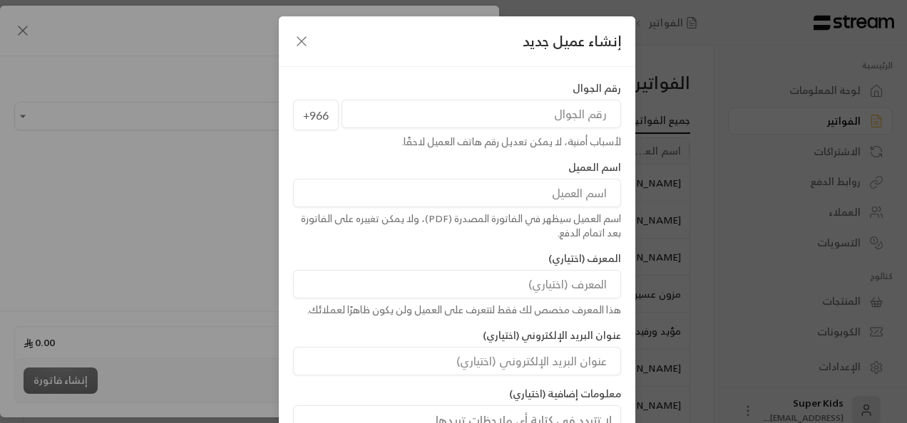
click at [555, 113] on input "tel" at bounding box center [480, 114] width 279 height 29
type input "532664672"
click at [575, 195] on input at bounding box center [457, 193] width 328 height 29
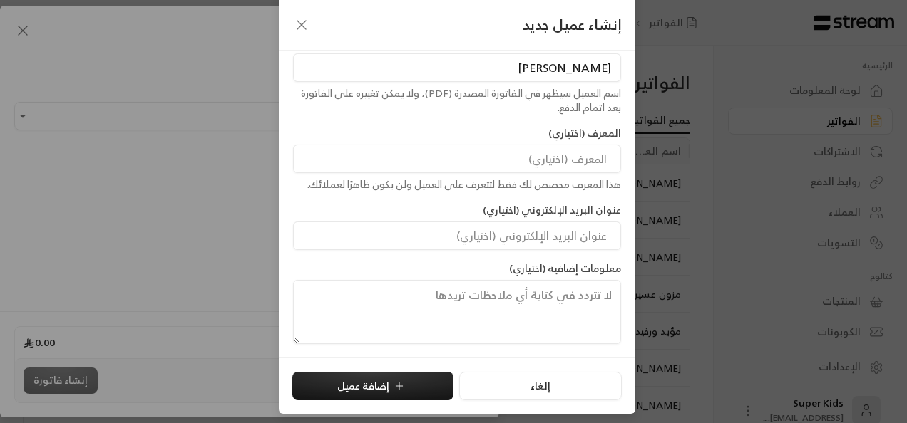
scroll to position [115, 0]
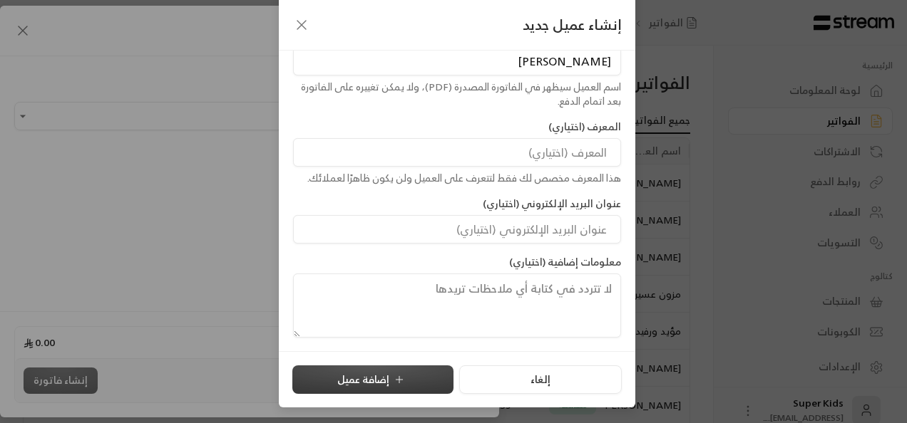
type input "[PERSON_NAME]"
click at [364, 380] on button "إضافة عميل" at bounding box center [372, 380] width 161 height 29
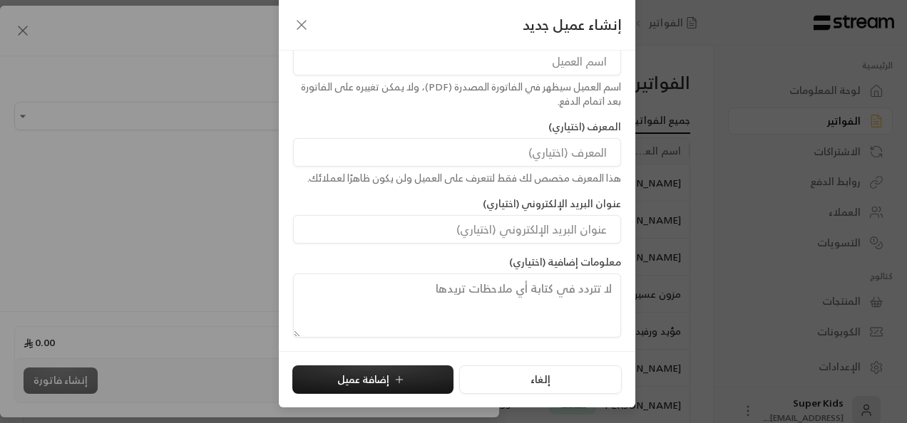
type input "**********"
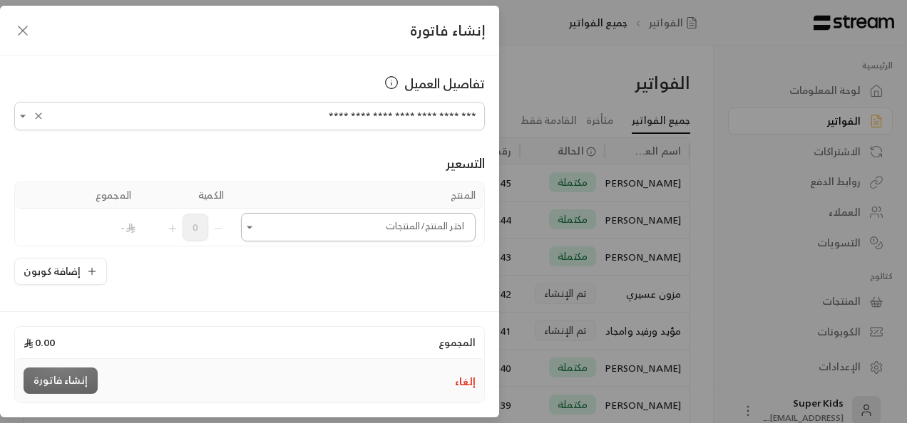
click at [255, 223] on icon "Open" at bounding box center [249, 227] width 14 height 14
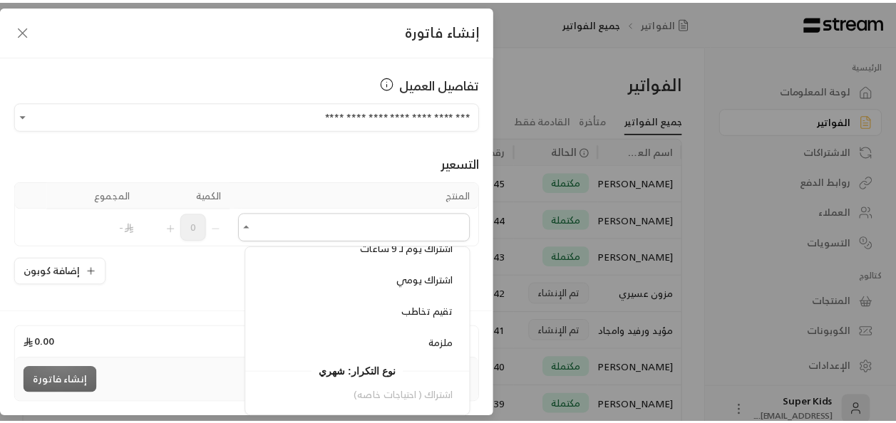
scroll to position [207, 0]
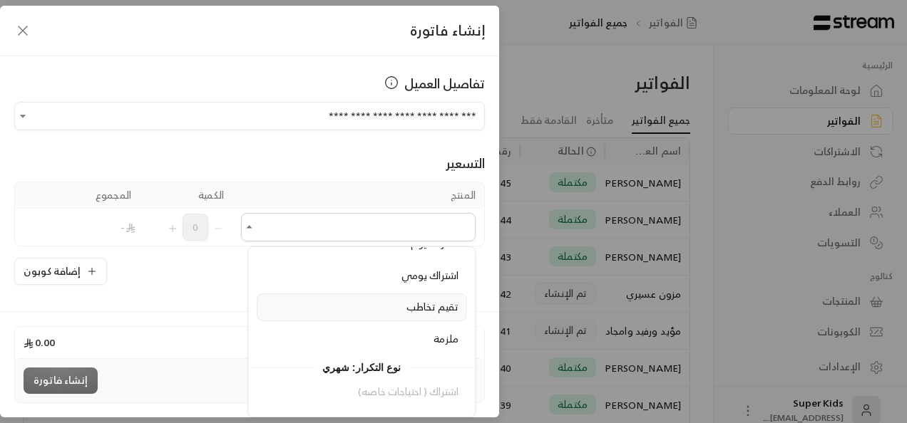
click at [436, 304] on span "تقيم تخاطب" at bounding box center [432, 307] width 52 height 18
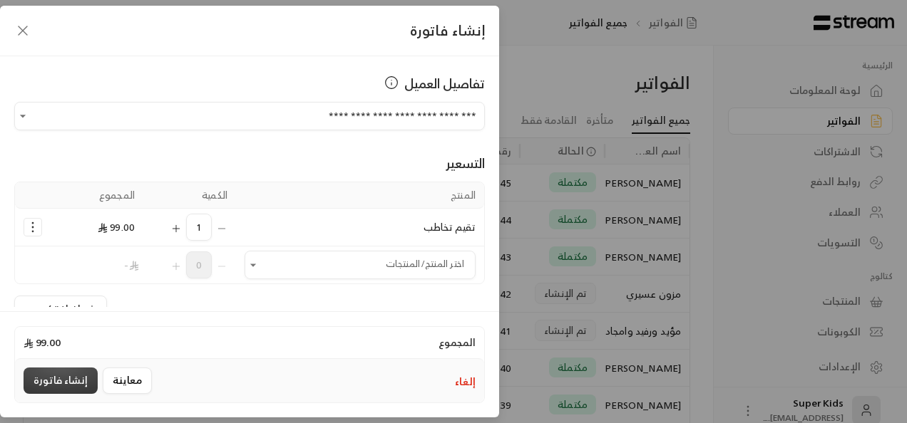
click at [62, 378] on button "إنشاء فاتورة" at bounding box center [61, 381] width 74 height 26
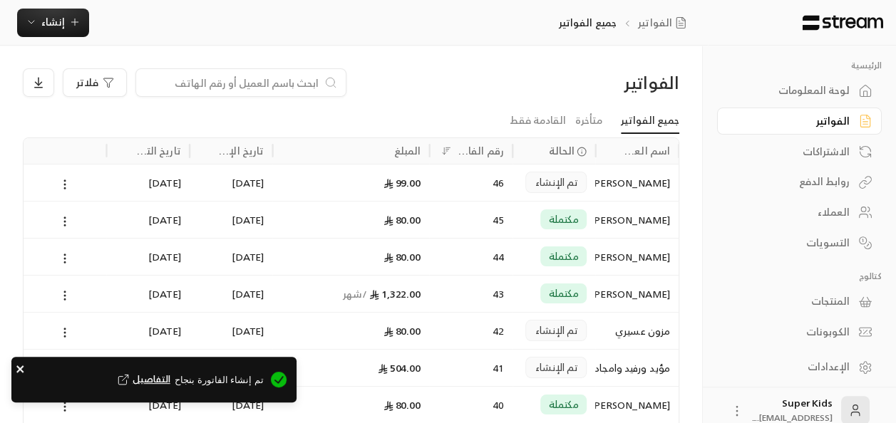
click at [19, 363] on button "close" at bounding box center [21, 368] width 10 height 14
